Goal: Transaction & Acquisition: Purchase product/service

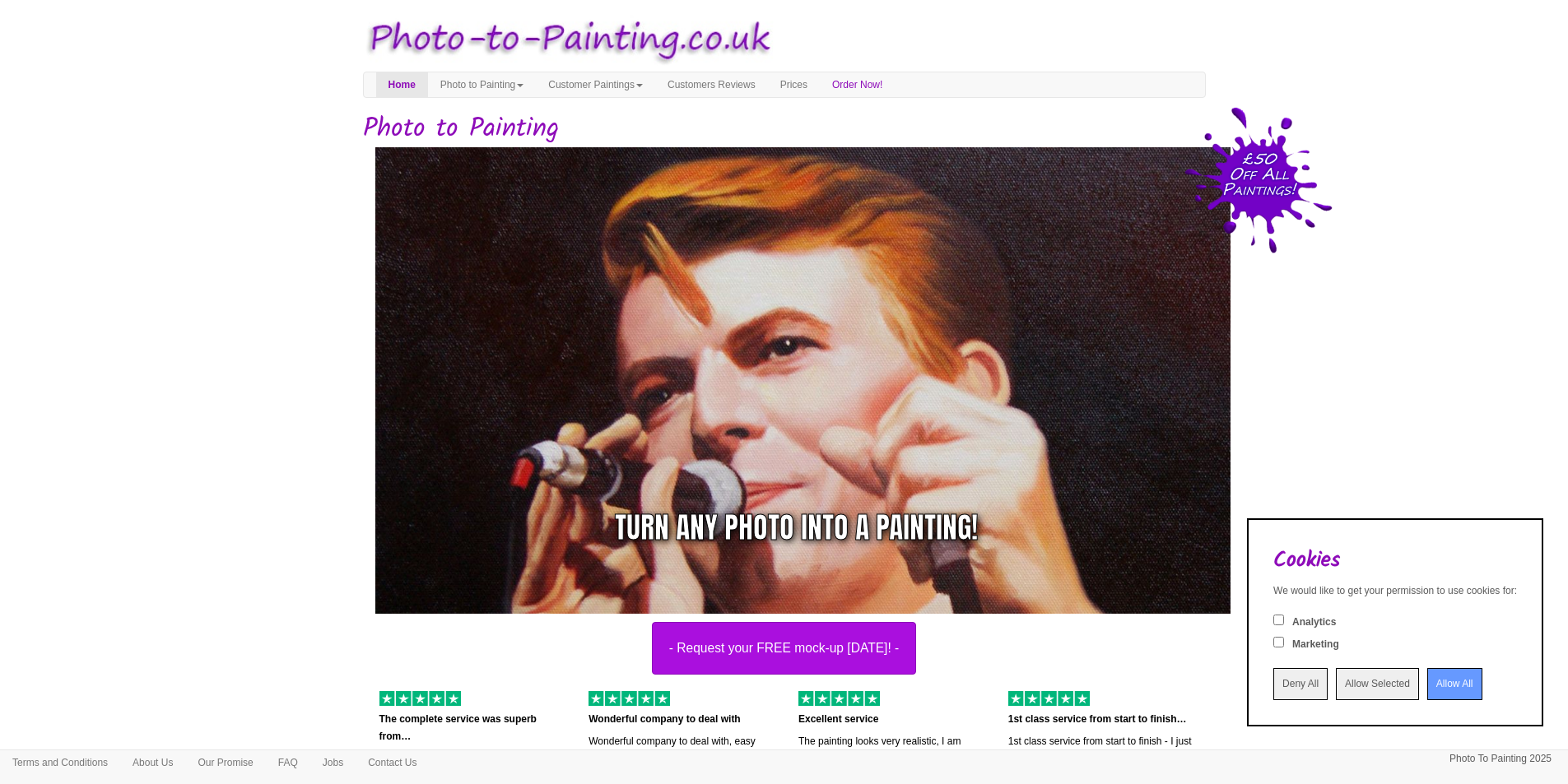
drag, startPoint x: 1427, startPoint y: 685, endPoint x: 1393, endPoint y: 663, distance: 40.5
click at [1427, 686] on input "Allow All" at bounding box center [1455, 683] width 55 height 32
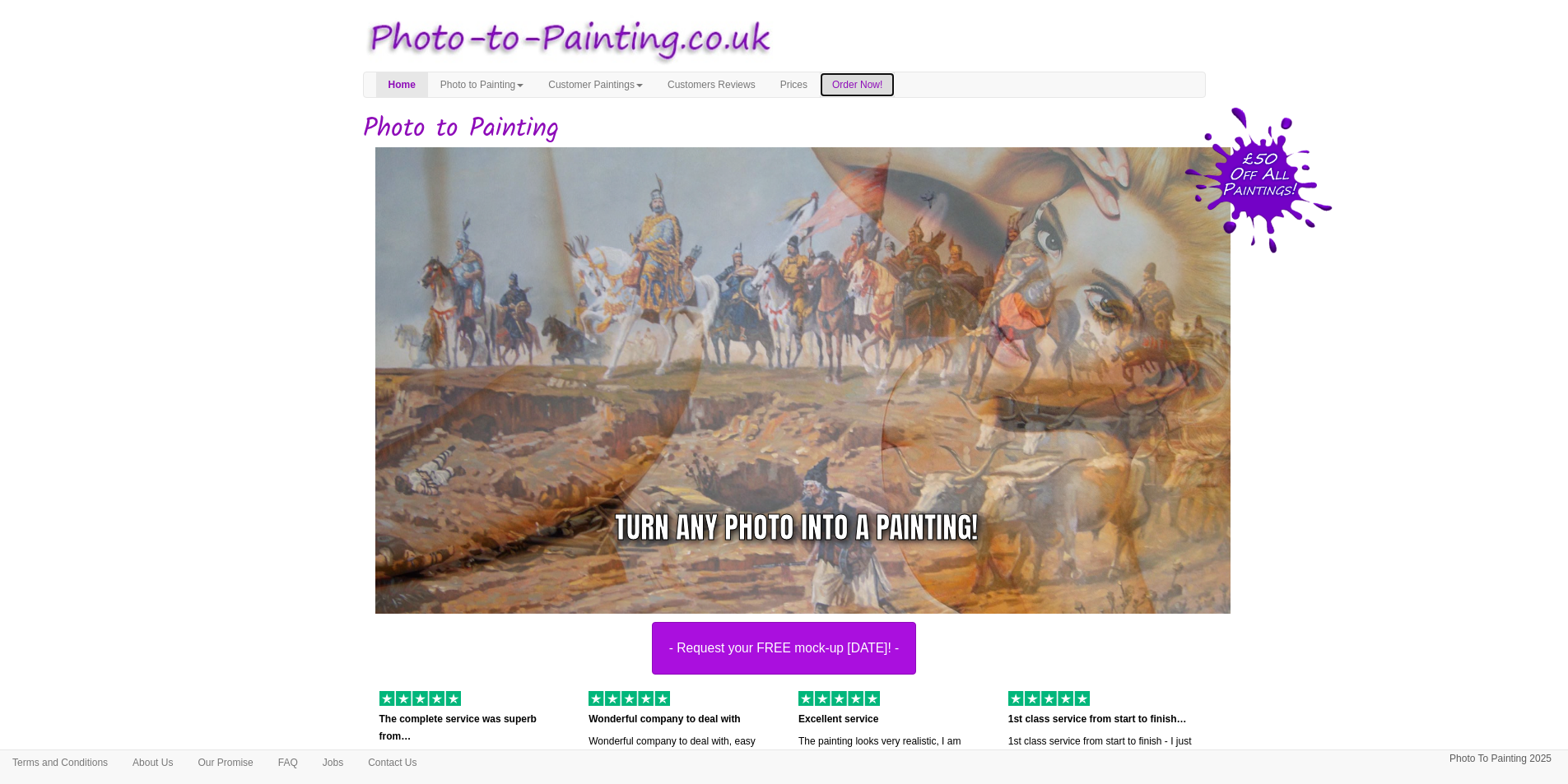
click at [895, 83] on link "Order Now!" at bounding box center [858, 84] width 75 height 25
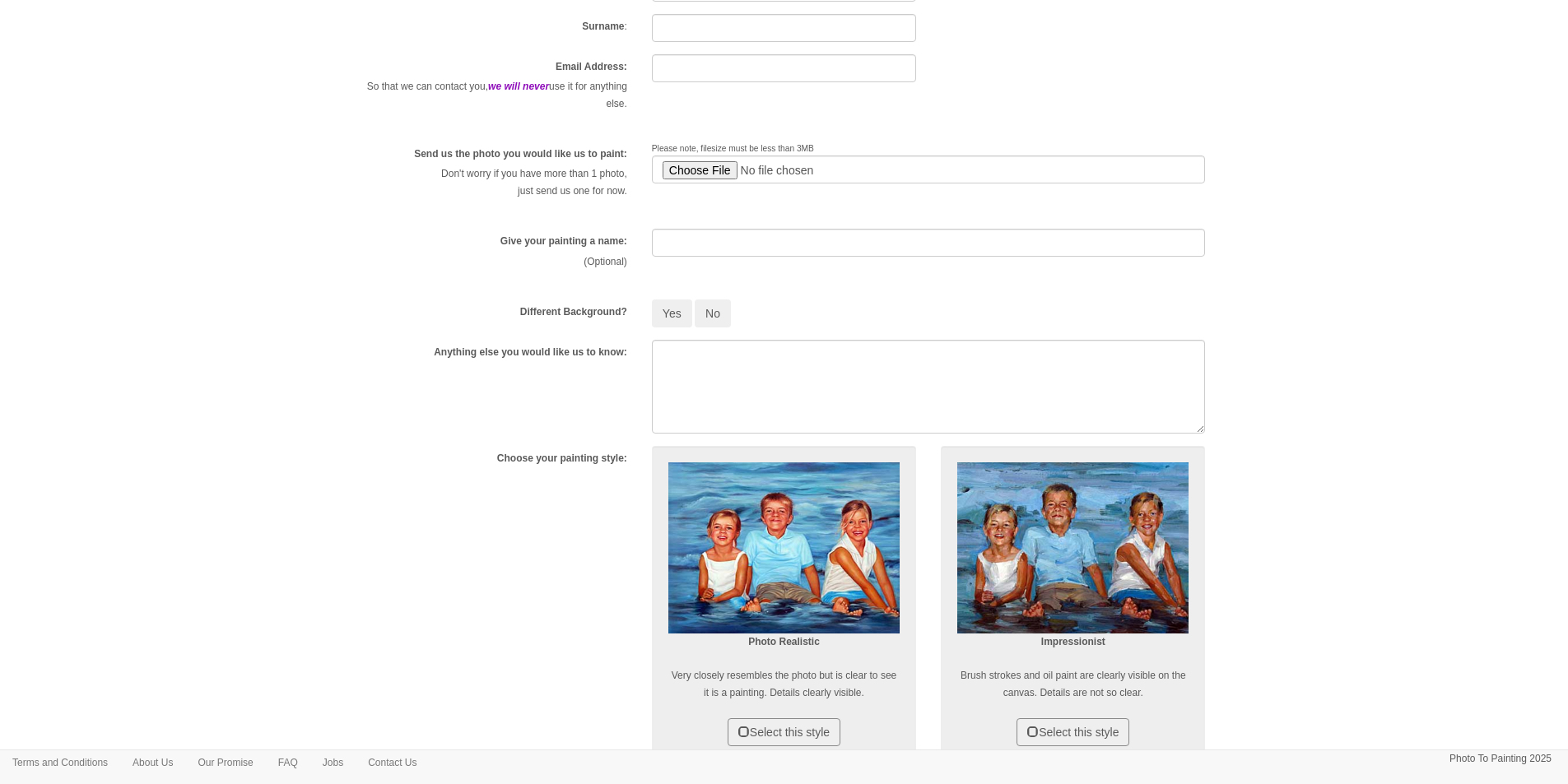
scroll to position [247, 0]
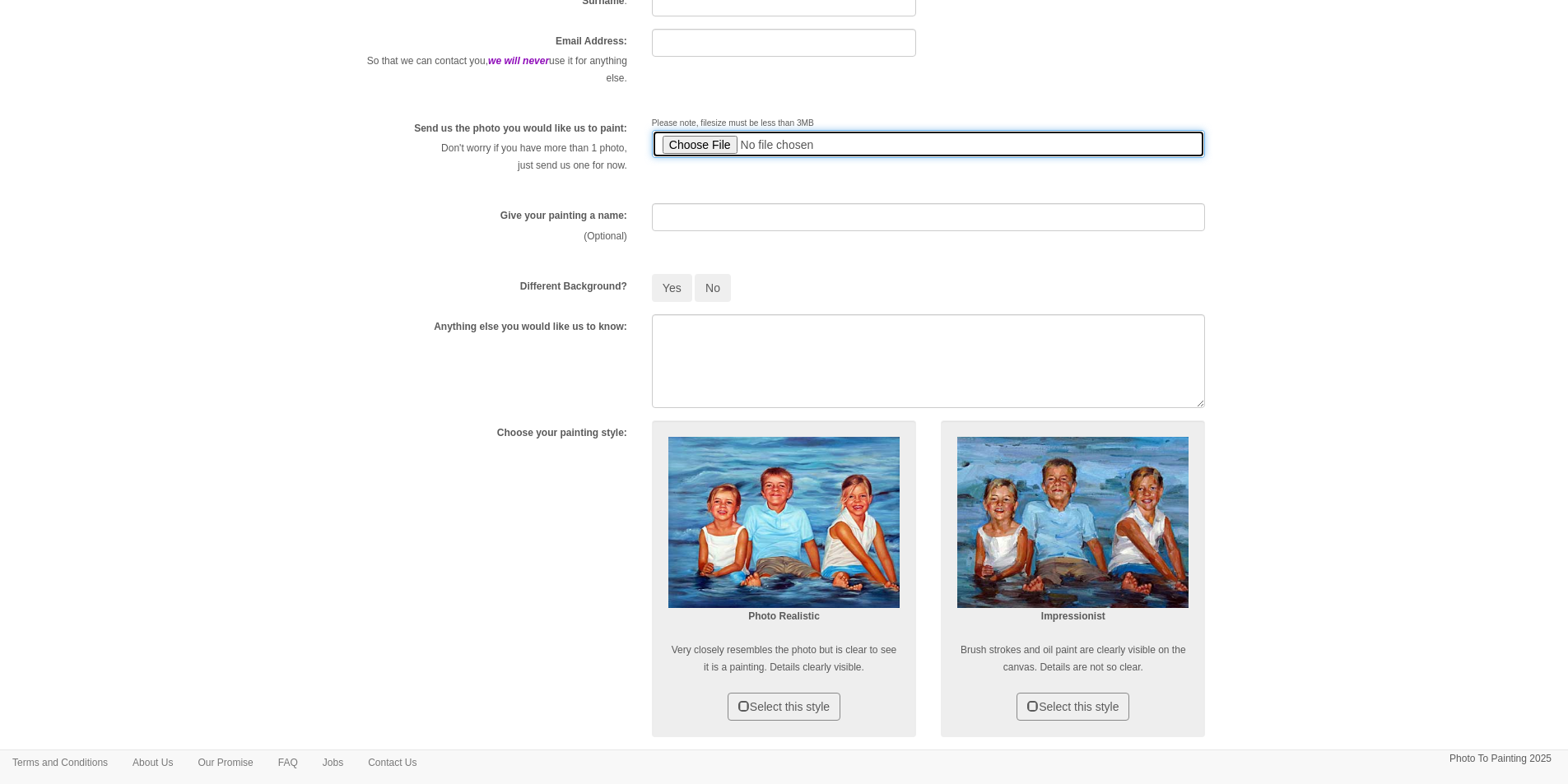
click at [709, 143] on input "file" at bounding box center [929, 143] width 554 height 28
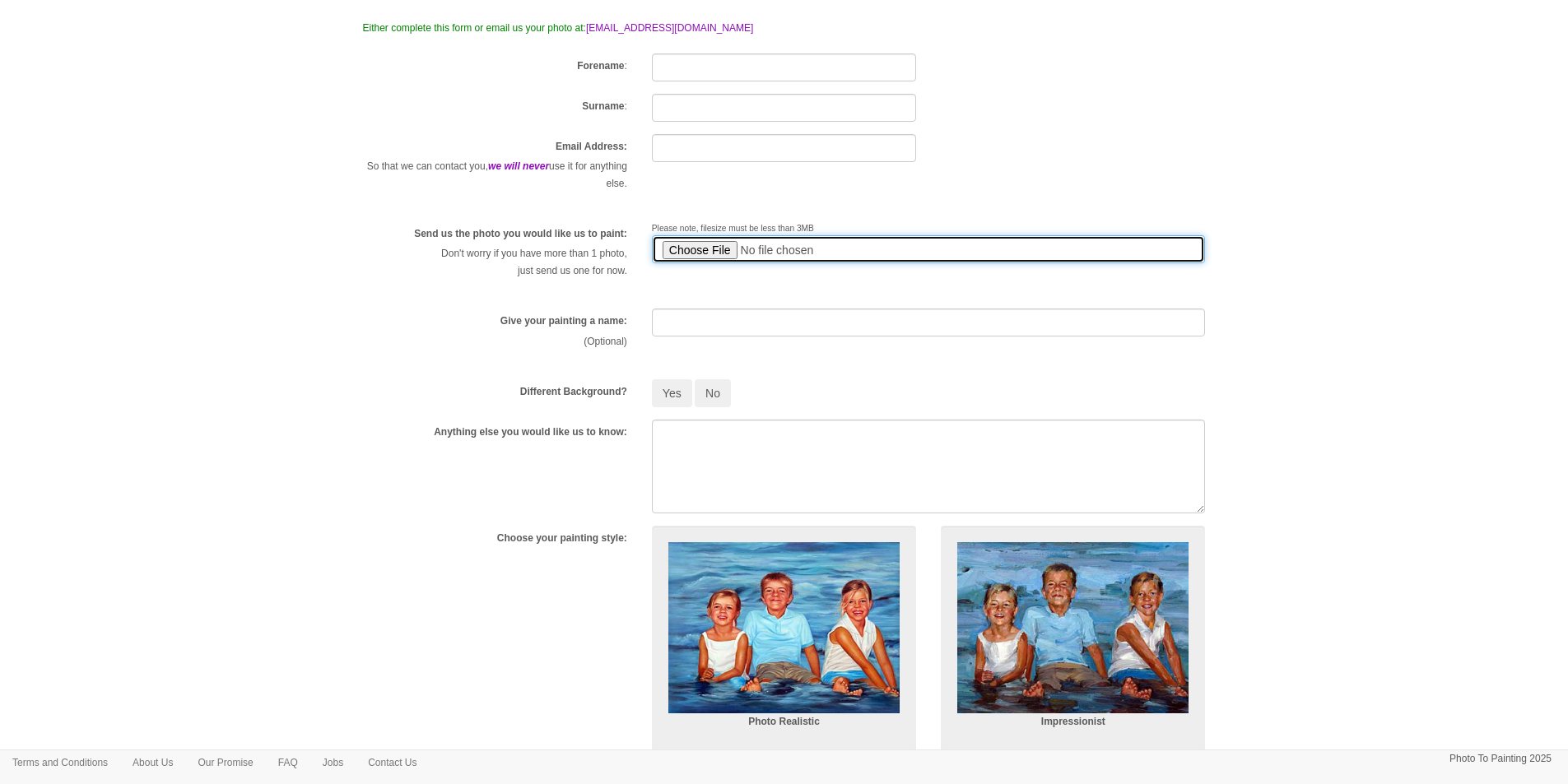
scroll to position [0, 0]
